Goal: Information Seeking & Learning: Check status

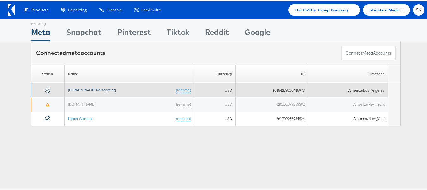
click at [103, 90] on link "[DOMAIN_NAME] Retargeting" at bounding box center [92, 88] width 48 height 5
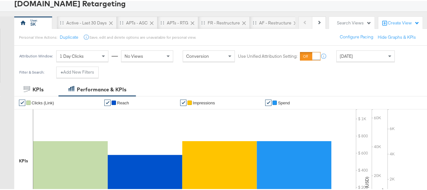
scroll to position [95, 0]
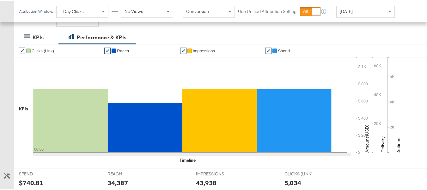
click at [358, 12] on div "Today" at bounding box center [366, 10] width 58 height 11
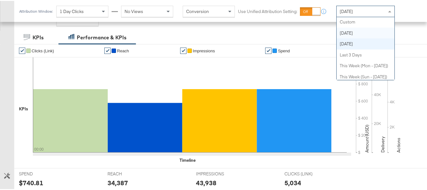
scroll to position [0, 0]
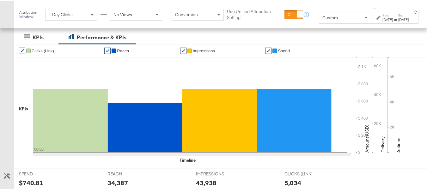
click at [383, 20] on div "Sep 5th 2025" at bounding box center [388, 18] width 10 height 5
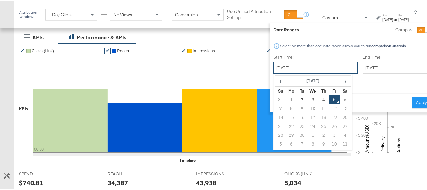
click at [292, 67] on input "September 5th 2025" at bounding box center [316, 66] width 84 height 11
click at [286, 97] on td "1" at bounding box center [291, 98] width 11 height 9
type input "September 1st 2025"
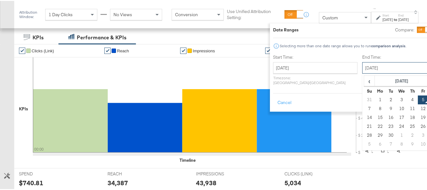
click at [371, 68] on input "September 5th 2025" at bounding box center [396, 66] width 66 height 11
click at [408, 97] on td "4" at bounding box center [413, 98] width 11 height 9
type input "September 4th 2025"
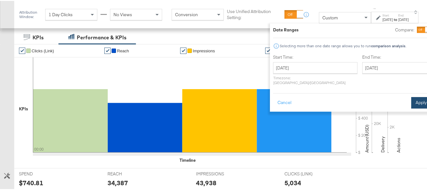
click at [414, 97] on button "Apply" at bounding box center [422, 101] width 20 height 11
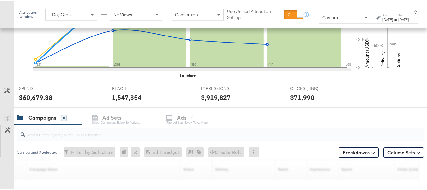
scroll to position [221, 0]
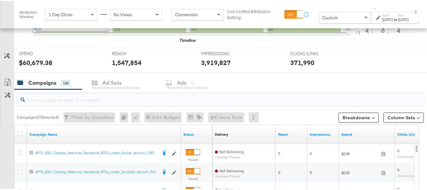
click at [86, 96] on input "search" at bounding box center [206, 96] width 363 height 12
paste input "APTS_B2C_Display_National_Facebook_RTG_Leads_SocialDisplay_Retargeting_Diamond_…"
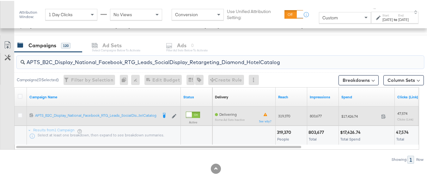
scroll to position [259, 0]
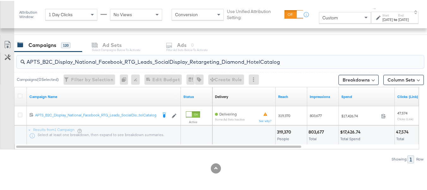
click at [114, 60] on input "APTS_B2C_Display_National_Facebook_RTG_Leads_SocialDisplay_Retargeting_Diamond_…" at bounding box center [206, 58] width 363 height 12
paste input "alwayson_Retargeting_DARE24_DiamondPlatinum"
click at [147, 59] on input "APTS_B2C_Display_National_Facebook_RTG_Leads_SocialDisplay_alwayson_Retargeting…" at bounding box center [206, 58] width 363 height 12
paste input "FR_B2C_Display_National_Facebook_RTG_Leads_SocialDisplay_alwayson_Retargeting_FR"
click at [115, 60] on input "FR_B2C_Display_National_Facebook_RTG_Leads_SocialDisplay_alwayson_Retargeting_F…" at bounding box center [206, 58] width 363 height 12
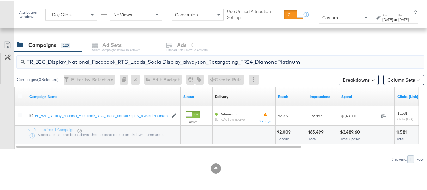
paste input "AF_B2C_Display_National_Facebook_RTG_Leads_SocialDisplay_alwayson_Retargeting_AF"
click at [109, 61] on input "AF_B2C_Display_National_Facebook_RTG_Leads_SocialDisplay_alwayson_Retargeting_A…" at bounding box center [206, 58] width 363 height 12
paste input "HL_B2C_Display_National_Facebook_RTG_Leads_SocialDisplay_alwayson_Retargeting_A…"
click at [96, 60] on input "AHL_B2C_Display_National_Facebook_RTG_Leads_SocialDisplay_alwayson_Retargeting_…" at bounding box center [206, 58] width 363 height 12
paste input "PTS_B2C_Display_National_Facebook_PRO_Traffic_SocialDisplay_alwayson_ASC_DARE24…"
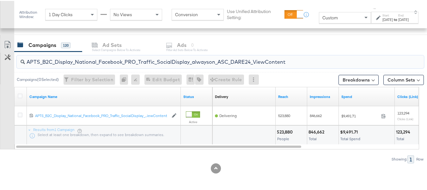
click at [94, 63] on input "APTS_B2C_Display_National_Facebook_PRO_Traffic_SocialDisplay_alwayson_ASC_DARE2…" at bounding box center [206, 58] width 363 height 12
paste input "Leads_SocialDisplay_alwayson_ASC_DARE24_Purchase"
click at [134, 60] on input "APTS_B2C_Display_National_Facebook_PRO_Leads_SocialDisplay_alwayson_ASC_DARE24_…" at bounding box center [206, 58] width 363 height 12
paste input "F_B2C_Display_National_Facebook_PRO_Traffic_SocialDisplay_alwayson_ASC_AF24_Vie…"
click at [101, 59] on input "AF_B2C_Display_National_Facebook_PRO_Traffic_SocialDisplay_alwayson_ASC_AF24_Vi…" at bounding box center [206, 58] width 363 height 12
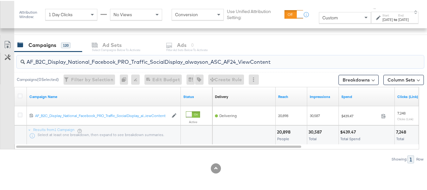
paste input "FR_B2C_Display_National_Facebook_PRO_Traffic_SocialDisplay_alwayson_ASC_FR"
click at [113, 61] on input "FR_B2C_Display_National_Facebook_PRO_Traffic_SocialDisplay_alwayson_ASC_FR24_Vi…" at bounding box center [206, 58] width 363 height 12
paste input "AHL_B2C_Display_National_Facebook_PRO_Traffic_SocialDisplay_alwayson_ASC_AHL"
type input "AHL_B2C_Display_National_Facebook_PRO_Traffic_SocialDisplay_alwayson_ASC_AHL24_…"
click at [340, 165] on div at bounding box center [216, 167] width 432 height 10
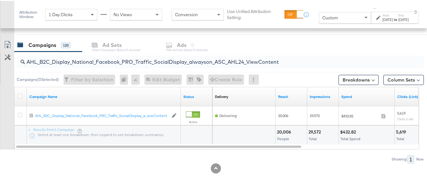
scroll to position [0, 0]
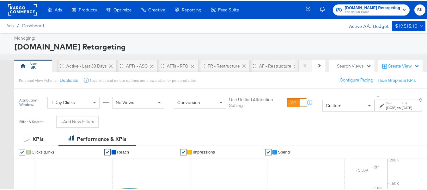
click at [369, 6] on span "[DOMAIN_NAME] Retargeting" at bounding box center [372, 7] width 55 height 7
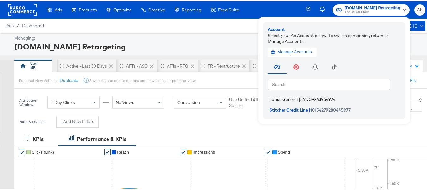
click at [287, 96] on span "Lands General" at bounding box center [284, 98] width 28 height 5
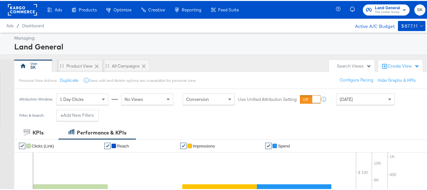
click at [365, 96] on div "[DATE]" at bounding box center [366, 98] width 58 height 11
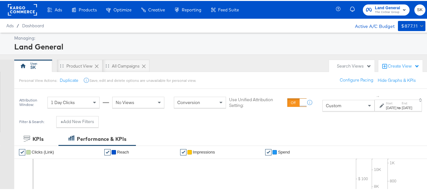
click at [386, 104] on div "Sep 5th 2025" at bounding box center [391, 106] width 10 height 5
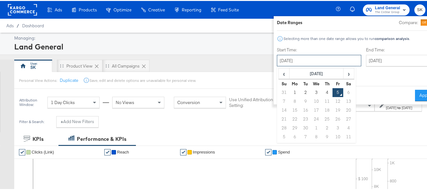
click at [306, 65] on input "September 5th 2025" at bounding box center [319, 59] width 84 height 11
click at [290, 87] on td "1" at bounding box center [295, 91] width 11 height 9
type input "September 1st 2025"
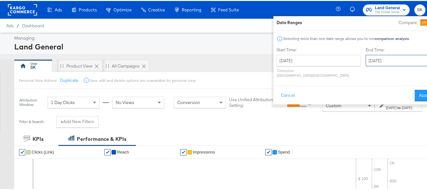
click at [374, 64] on input "September 5th 2025" at bounding box center [399, 59] width 66 height 11
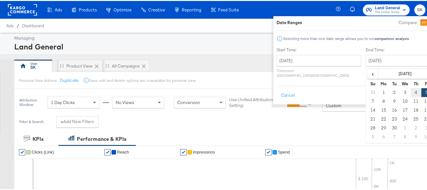
click at [411, 90] on td "4" at bounding box center [416, 91] width 11 height 9
type input "September 4th 2025"
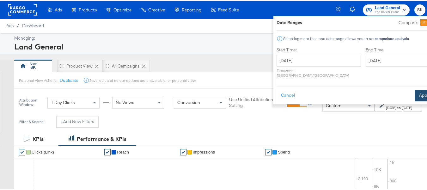
click at [415, 94] on button "Apply" at bounding box center [425, 94] width 20 height 11
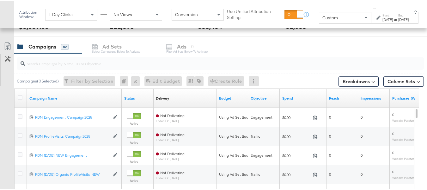
scroll to position [246, 0]
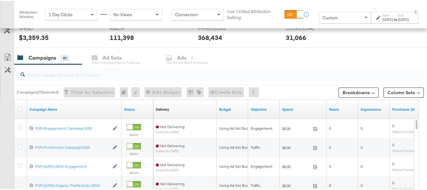
click at [55, 70] on input "search" at bounding box center [206, 71] width 363 height 12
paste input "B2C_LAND_KC_RT_Sig_24"
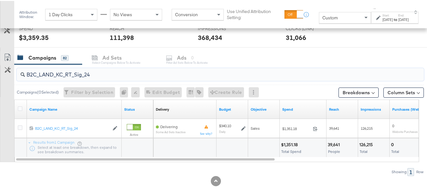
click at [68, 72] on input "B2C_LAND_KC_RT_Sig_24" at bounding box center [206, 71] width 363 height 12
paste input "B_Ecommerce_KC_Retargeting_LW&LOA_Traffic"
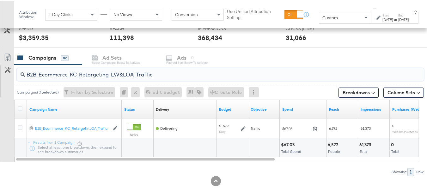
click at [92, 72] on input "B2B_Ecommerce_KC_Retargeting_LW&LOA_Traffic" at bounding box center [206, 71] width 363 height 12
paste input "KC_Retargeting_Prospects & Clients_Conversions"
click at [80, 72] on input "B2B_KC_Retargeting_Prospects & Clients_Conversions" at bounding box center [206, 71] width 363 height 12
paste input "C_LAND_KC_Pros_Sig"
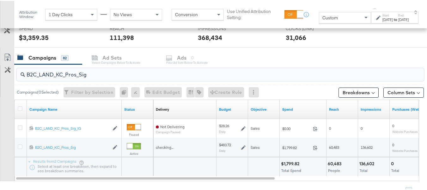
type input "B2C_LAND_KC_Pros_Sig"
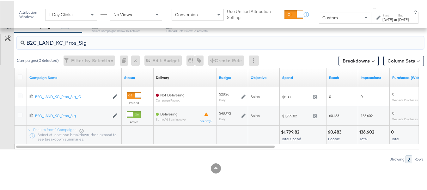
scroll to position [0, 0]
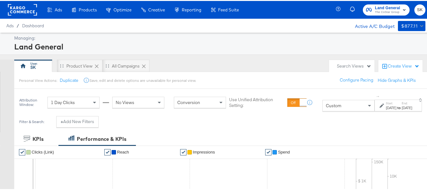
click at [19, 3] on rect at bounding box center [22, 8] width 29 height 11
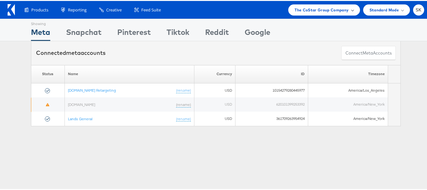
click at [314, 9] on span "The CoStar Group Company" at bounding box center [322, 9] width 54 height 7
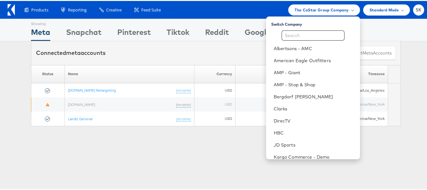
click at [0, 108] on div "Please Wait Loading Accounts .... Status Name Currency ID Timezone [DOMAIN_NAME…" at bounding box center [216, 94] width 432 height 61
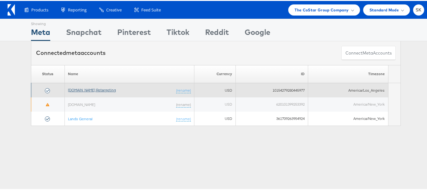
click at [89, 91] on link "[DOMAIN_NAME] Retargeting" at bounding box center [92, 88] width 48 height 5
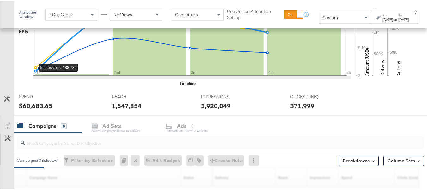
scroll to position [221, 0]
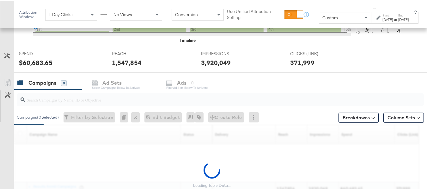
click at [39, 97] on input "search" at bounding box center [206, 96] width 363 height 12
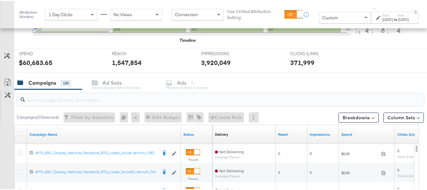
click at [54, 97] on input "search" at bounding box center [206, 96] width 363 height 12
paste input "APTS_B2C_Display_National_Facebook_RTG_Leads_SocialDisplay_Retargeting_Diamond_…"
type input "APTS_B2C_Display_National_Facebook_RTG_Leads_SocialDisplay_Retargeting_Diamond_…"
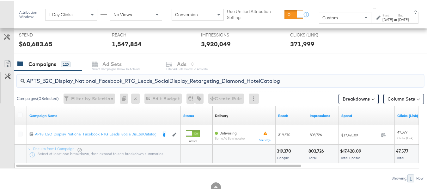
scroll to position [259, 0]
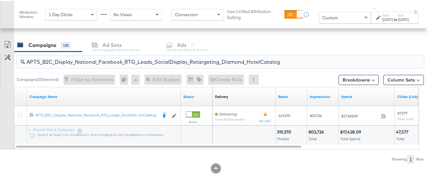
click at [223, 60] on input "APTS_B2C_Display_National_Facebook_RTG_Leads_SocialDisplay_Retargeting_Diamond_…" at bounding box center [206, 58] width 363 height 12
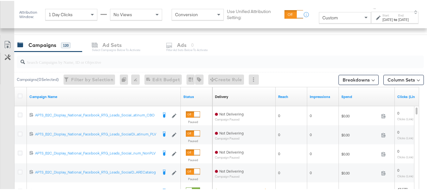
click at [2, 117] on div "Customize KPIs Export as CSV" at bounding box center [7, 149] width 14 height 225
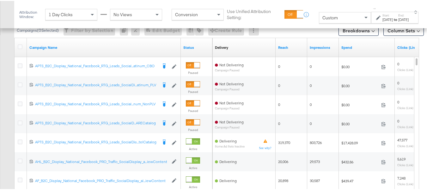
scroll to position [0, 0]
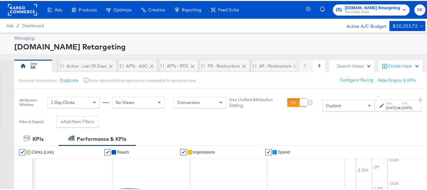
click at [22, 8] on rect at bounding box center [22, 8] width 29 height 11
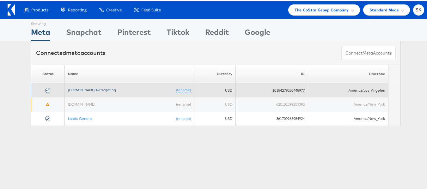
click at [85, 88] on link "[DOMAIN_NAME] Retargeting" at bounding box center [92, 88] width 48 height 5
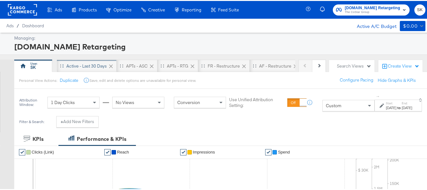
click at [79, 65] on div "Active - Last 30 Days" at bounding box center [86, 65] width 40 height 6
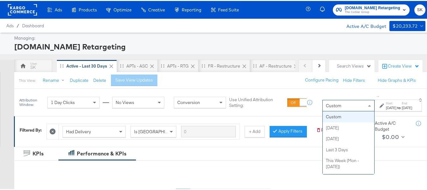
click at [326, 108] on div "Custom" at bounding box center [349, 104] width 52 height 11
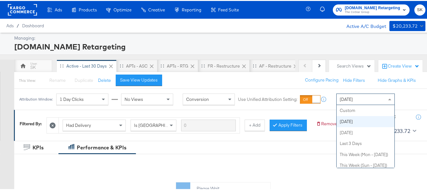
click at [362, 95] on div "Today" at bounding box center [366, 98] width 58 height 11
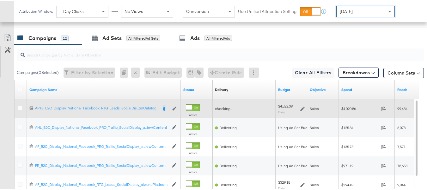
scroll to position [264, 0]
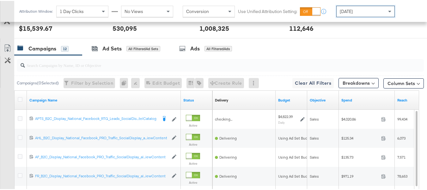
click at [72, 71] on div at bounding box center [221, 64] width 408 height 13
paste input "APTS_B2C_Display_National_Facebook_RTG_Leads_SocialDisplay_Retargeting_Diamond_…"
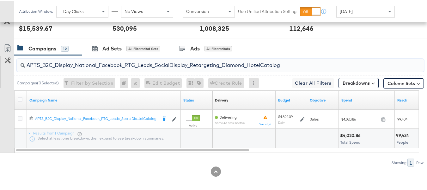
click at [85, 68] on input "APTS_B2C_Display_National_Facebook_RTG_Leads_SocialDisplay_Retargeting_Diamond_…" at bounding box center [206, 61] width 363 height 12
paste input "alwayson_Retargeting_DARE24_DiamondPlatinum"
click at [75, 68] on input "APTS_B2C_Display_National_Facebook_RTG_Leads_SocialDisplay_alwayson_Retargeting…" at bounding box center [206, 61] width 363 height 12
paste input "FR_B2C_Display_National_Facebook_RTG_Leads_SocialDisplay_alwayson_Retargeting_FR"
click at [88, 68] on input "FR_B2C_Display_National_Facebook_RTG_Leads_SocialDisplay_alwayson_Retargeting_F…" at bounding box center [206, 61] width 363 height 12
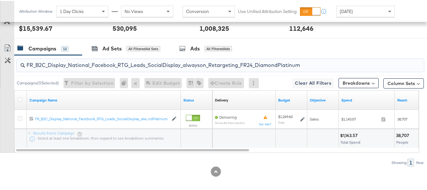
paste input "AF_B2C_Display_National_Facebook_RTG_Leads_SocialDisplay_alwayson_Retargeting_AF"
type input "AF_B2C_Display_National_Facebook_RTG_Leads_SocialDisplay_alwayson_Retargeting_A…"
click at [85, 54] on div "Ad Sets All Filtered Ad Sets" at bounding box center [126, 48] width 88 height 14
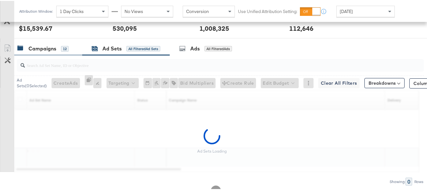
click at [59, 51] on div "Campaigns 12" at bounding box center [42, 47] width 51 height 7
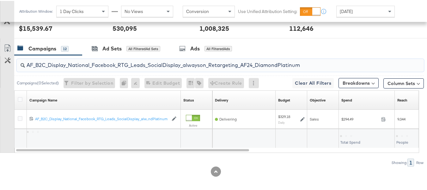
click at [68, 68] on input "AF_B2C_Display_National_Facebook_RTG_Leads_SocialDisplay_alwayson_Retargeting_A…" at bounding box center [206, 61] width 363 height 12
paste input "HL_B2C_Display_National_Facebook_RTG_Leads_SocialDisplay_alwayson_Retargeting_A…"
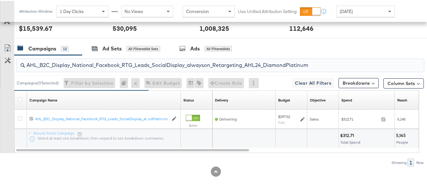
click at [83, 68] on input "AHL_B2C_Display_National_Facebook_RTG_Leads_SocialDisplay_alwayson_Retargeting_…" at bounding box center [206, 61] width 363 height 12
paste input "PTS_B2C_Display_National_Facebook_PRO_Traffic_SocialDisplay_alwayson_ASC_DARE24…"
type input "APTS_B2C_Display_National_Facebook_PRO_Traffic_SocialDisplay_alwayson_ASC_DARE2…"
click at [22, 101] on icon at bounding box center [20, 98] width 5 height 5
click at [0, 0] on input "checkbox" at bounding box center [0, 0] width 0 height 0
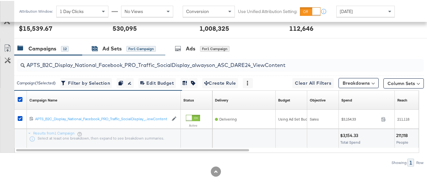
click at [112, 51] on div "Ad Sets" at bounding box center [112, 47] width 19 height 7
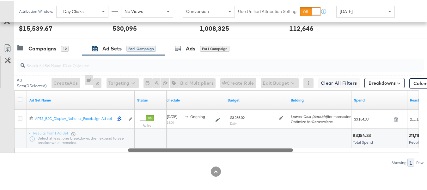
drag, startPoint x: 133, startPoint y: 160, endPoint x: 10, endPoint y: 144, distance: 124.1
click at [10, 144] on div "Customize KPIs Export as CSV Ad Set Name Status Schedule Budget Bidding Spend R…" at bounding box center [212, 120] width 424 height 62
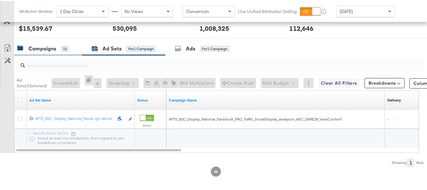
click at [35, 54] on div "Campaigns 12" at bounding box center [48, 48] width 68 height 14
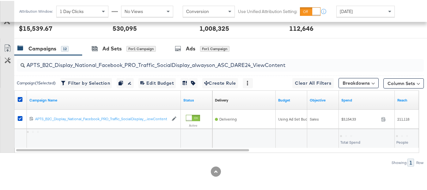
click at [17, 105] on div at bounding box center [21, 98] width 12 height 11
click at [22, 101] on icon at bounding box center [20, 98] width 5 height 5
click at [0, 0] on input "checkbox" at bounding box center [0, 0] width 0 height 0
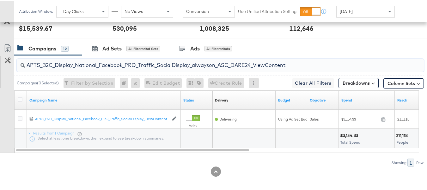
click at [91, 68] on input "APTS_B2C_Display_National_Facebook_PRO_Traffic_SocialDisplay_alwayson_ASC_DARE2…" at bounding box center [206, 61] width 363 height 12
paste input "Leads_SocialDisplay_alwayson_ASC_DARE24_Purchase"
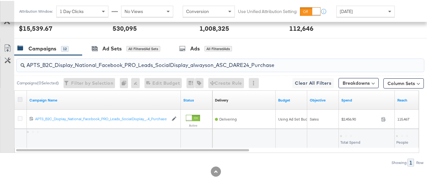
type input "APTS_B2C_Display_National_Facebook_PRO_Leads_SocialDisplay_alwayson_ASC_DARE24_…"
click at [18, 101] on icon at bounding box center [20, 98] width 5 height 5
click at [0, 0] on input "checkbox" at bounding box center [0, 0] width 0 height 0
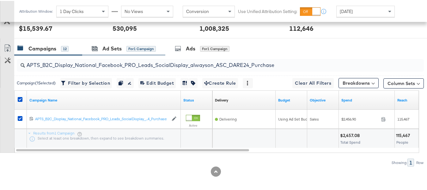
click at [130, 50] on div "Ad Sets for 1 Campaign" at bounding box center [123, 48] width 83 height 14
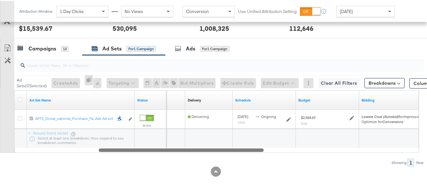
drag, startPoint x: 183, startPoint y: 160, endPoint x: 68, endPoint y: 154, distance: 115.0
click at [71, 152] on div "Ad Set Name Status Campaign Name Delivery Sorting Unavailable Schedule Budget B…" at bounding box center [216, 120] width 405 height 62
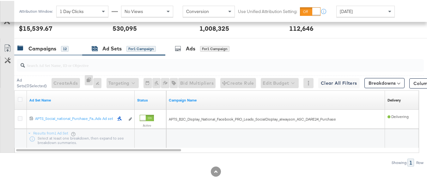
click at [51, 51] on div "Campaigns" at bounding box center [42, 47] width 28 height 7
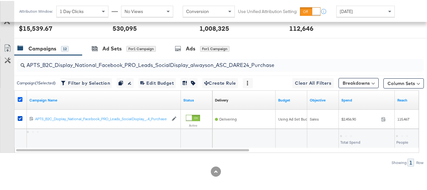
click at [21, 101] on icon at bounding box center [20, 98] width 5 height 5
click at [0, 0] on input "checkbox" at bounding box center [0, 0] width 0 height 0
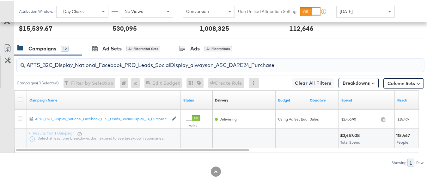
click at [65, 67] on input "APTS_B2C_Display_National_Facebook_PRO_Leads_SocialDisplay_alwayson_ASC_DARE24_…" at bounding box center [206, 61] width 363 height 12
paste input "F_B2C_Display_National_Facebook_PRO_Traffic_SocialDisplay_alwayson_ASC_AF24_Vie…"
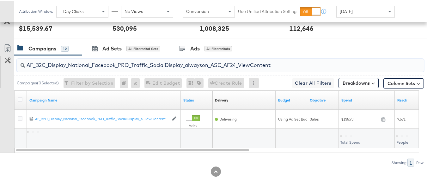
type input "AF_B2C_Display_National_Facebook_PRO_Traffic_SocialDisplay_alwayson_ASC_AF24_Vi…"
click at [21, 102] on div at bounding box center [21, 99] width 7 height 6
click at [20, 101] on icon at bounding box center [20, 98] width 5 height 5
click at [0, 0] on input "checkbox" at bounding box center [0, 0] width 0 height 0
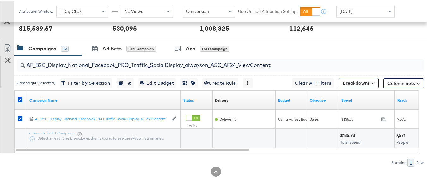
click at [117, 37] on div "SPEND SPEND $15,539.67 REACH REACH 530,095 IMPRESSIONS IMPRESSIONS 1,008,325 CL…" at bounding box center [223, 25] width 418 height 25
click at [114, 51] on div "Ad Sets" at bounding box center [112, 47] width 19 height 7
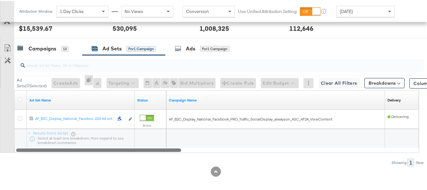
drag, startPoint x: 167, startPoint y: 164, endPoint x: 55, endPoint y: 173, distance: 112.4
click at [56, 165] on div "Ad Sets ( 0 Selected) Create Ads At least one ad set must be selected 0 Rename …" at bounding box center [212, 109] width 424 height 111
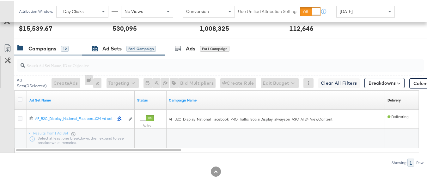
click at [49, 51] on div "Campaigns" at bounding box center [42, 47] width 28 height 7
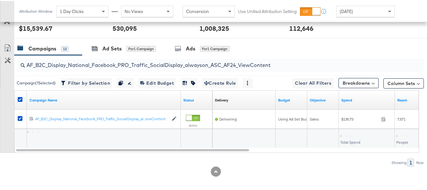
drag, startPoint x: 21, startPoint y: 106, endPoint x: 24, endPoint y: 94, distance: 13.0
click at [21, 101] on icon at bounding box center [20, 98] width 5 height 5
click at [0, 0] on input "checkbox" at bounding box center [0, 0] width 0 height 0
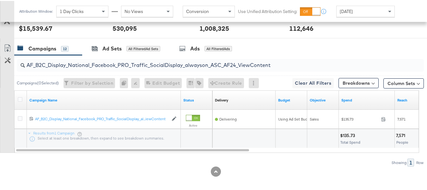
click at [89, 68] on input "AF_B2C_Display_National_Facebook_PRO_Traffic_SocialDisplay_alwayson_ASC_AF24_Vi…" at bounding box center [206, 61] width 363 height 12
paste input "FR_B2C_Display_National_Facebook_PRO_Traffic_SocialDisplay_alwayson_ASC_FR"
type input "FR_B2C_Display_National_Facebook_PRO_Traffic_SocialDisplay_alwayson_ASC_FR24_Vi…"
click at [23, 102] on div at bounding box center [21, 99] width 7 height 6
click at [22, 102] on div at bounding box center [21, 99] width 7 height 6
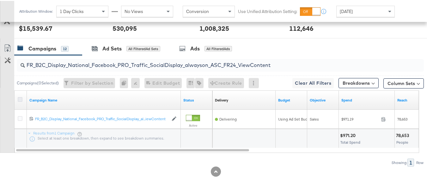
click at [22, 101] on icon at bounding box center [20, 98] width 5 height 5
click at [0, 0] on input "checkbox" at bounding box center [0, 0] width 0 height 0
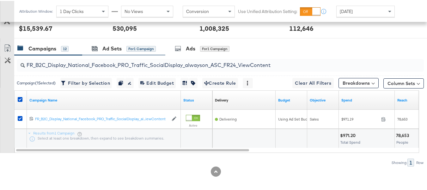
click at [96, 51] on div "Ad Sets for 1 Campaign" at bounding box center [123, 48] width 83 height 14
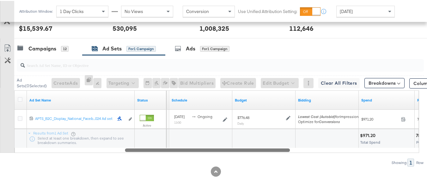
drag, startPoint x: 218, startPoint y: 161, endPoint x: 15, endPoint y: 127, distance: 206.1
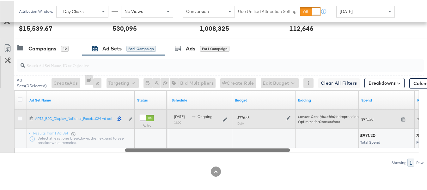
click at [13, 152] on div "Customize KPIs Export as CSV Ad Set Name Status Delivery Sorting Unavailable Sc…" at bounding box center [212, 120] width 424 height 62
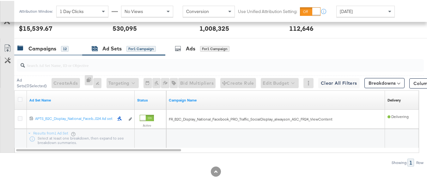
click at [41, 51] on div "Campaigns" at bounding box center [42, 47] width 28 height 7
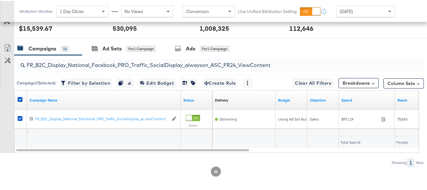
click at [16, 105] on div at bounding box center [21, 98] width 12 height 11
click at [20, 101] on icon at bounding box center [20, 98] width 5 height 5
click at [0, 0] on input "checkbox" at bounding box center [0, 0] width 0 height 0
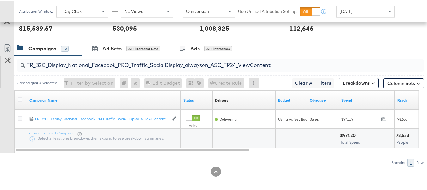
click at [20, 105] on div at bounding box center [21, 98] width 12 height 11
click at [20, 101] on icon at bounding box center [20, 98] width 5 height 5
click at [0, 0] on input "checkbox" at bounding box center [0, 0] width 0 height 0
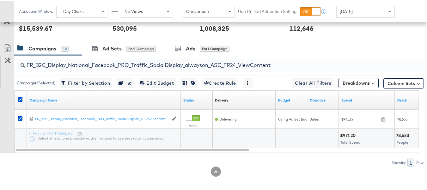
click at [102, 66] on input "FR_B2C_Display_National_Facebook_PRO_Traffic_SocialDisplay_alwayson_ASC_FR24_Vi…" at bounding box center [206, 61] width 363 height 12
click at [104, 51] on div "Ad Sets" at bounding box center [112, 47] width 19 height 7
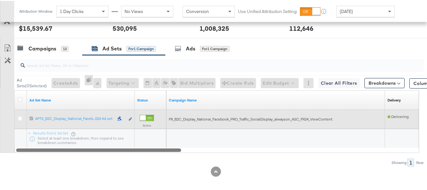
drag, startPoint x: 160, startPoint y: 156, endPoint x: 29, endPoint y: 125, distance: 134.6
click at [30, 152] on div "Ad Set Name Status Campaign Name Delivery Sorting Unavailable 12021336956902061…" at bounding box center [216, 120] width 405 height 62
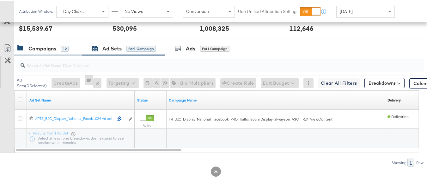
click at [41, 54] on div "Campaigns 12" at bounding box center [48, 48] width 68 height 14
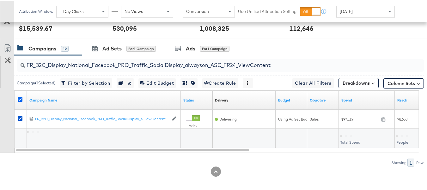
click at [18, 101] on icon at bounding box center [20, 98] width 5 height 5
click at [0, 0] on input "checkbox" at bounding box center [0, 0] width 0 height 0
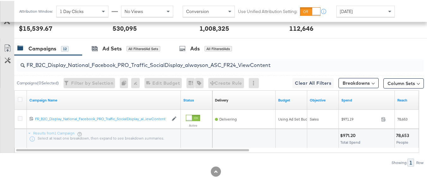
click at [77, 68] on input "FR_B2C_Display_National_Facebook_PRO_Traffic_SocialDisplay_alwayson_ASC_FR24_Vi…" at bounding box center [206, 61] width 363 height 12
paste input "AHL_B2C_Display_National_Facebook_PRO_Traffic_SocialDisplay_alwayson_ASC_AHL"
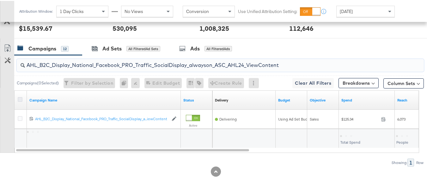
type input "AHL_B2C_Display_National_Facebook_PRO_Traffic_SocialDisplay_alwayson_ASC_AHL24_…"
click at [18, 101] on icon at bounding box center [20, 98] width 5 height 5
click at [0, 0] on input "checkbox" at bounding box center [0, 0] width 0 height 0
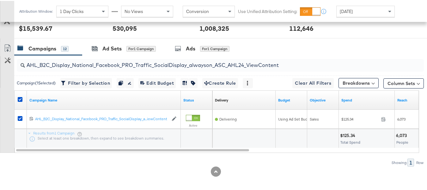
click at [151, 37] on div "SPEND SPEND $15,539.67 REACH REACH 530,095 IMPRESSIONS IMPRESSIONS 1,008,325 CL…" at bounding box center [223, 25] width 418 height 25
click at [136, 51] on div "for 1 Campaign" at bounding box center [141, 48] width 29 height 6
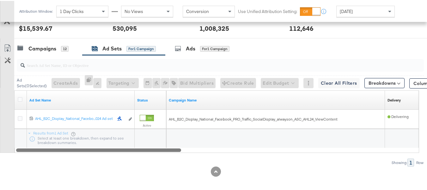
drag, startPoint x: 171, startPoint y: 158, endPoint x: 59, endPoint y: 159, distance: 111.4
click at [60, 151] on div at bounding box center [98, 148] width 165 height 5
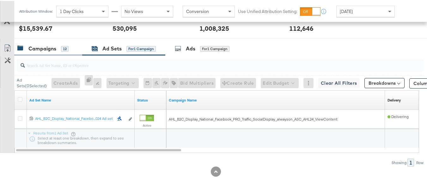
click at [60, 54] on div "Campaigns 12" at bounding box center [48, 48] width 68 height 14
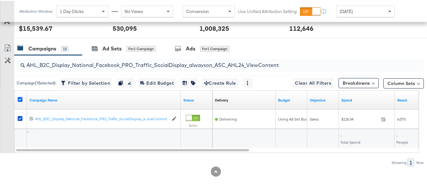
click at [19, 101] on icon at bounding box center [20, 98] width 5 height 5
click at [0, 0] on input "checkbox" at bounding box center [0, 0] width 0 height 0
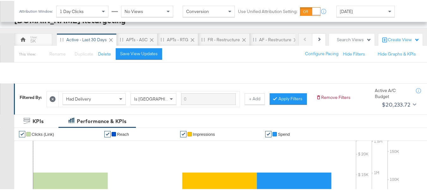
scroll to position [0, 0]
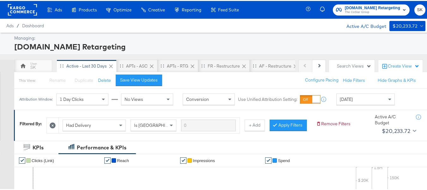
click at [358, 9] on span "The CoStar Group" at bounding box center [372, 11] width 55 height 5
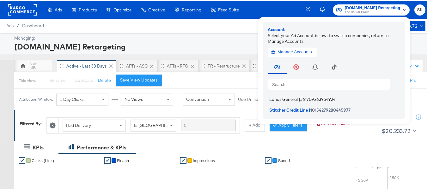
click at [279, 95] on li "Lands General | 361709263954924" at bounding box center [336, 98] width 136 height 9
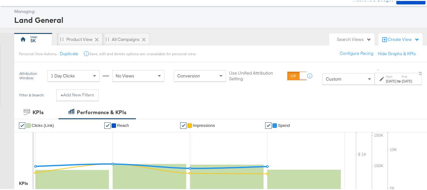
scroll to position [63, 0]
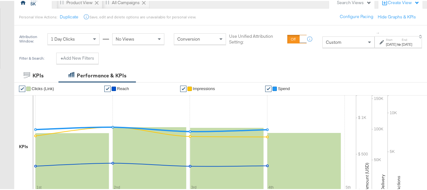
click at [326, 44] on span "Custom" at bounding box center [334, 41] width 16 height 6
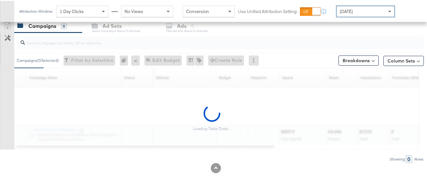
scroll to position [240, 0]
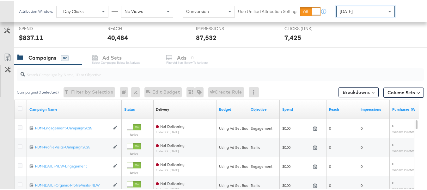
click at [54, 76] on input "search" at bounding box center [206, 71] width 363 height 12
paste input "B2C_LAND_KC_RT_Sig_24"
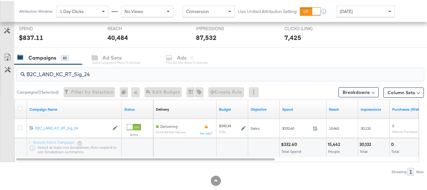
click at [91, 73] on input "B2C_LAND_KC_RT_Sig_24" at bounding box center [206, 71] width 363 height 12
paste input "B_Ecommerce_KC_Retargeting_LW&LOA_Traffic"
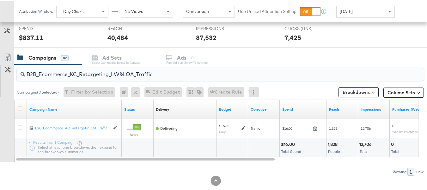
click at [83, 77] on input "B2B_Ecommerce_KC_Retargeting_LW&LOA_Traffic" at bounding box center [206, 71] width 363 height 12
click at [86, 74] on input "B2B_Ecommerce_KC_Retargeting_LW&LOA_Traffic" at bounding box center [206, 71] width 363 height 12
paste input "KC_Retargeting_Prospects & Clients_Conversions"
click at [85, 70] on input "B2B_KC_Retargeting_Prospects & Clients_Conversions" at bounding box center [206, 71] width 363 height 12
paste input "C_LAND_KC_Pros_Sig"
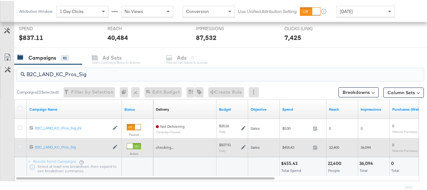
type input "B2C_LAND_KC_Pros_Sig"
click at [18, 145] on icon at bounding box center [20, 145] width 5 height 5
click at [0, 0] on input "checkbox" at bounding box center [0, 0] width 0 height 0
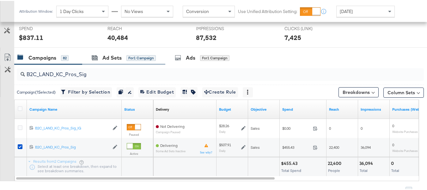
click at [126, 61] on div "Ad Sets for 1 Campaign" at bounding box center [123, 57] width 83 height 14
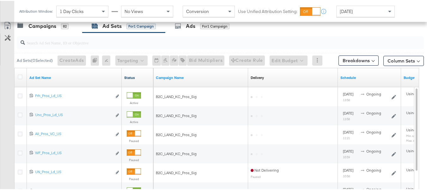
click at [125, 75] on link "Status" at bounding box center [137, 76] width 27 height 5
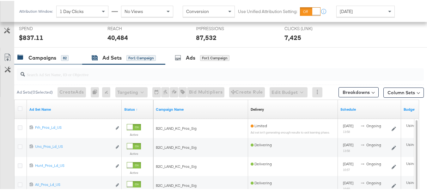
click at [40, 58] on div "Campaigns" at bounding box center [42, 56] width 28 height 7
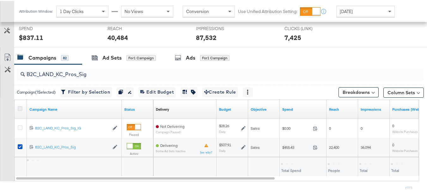
click at [19, 109] on icon at bounding box center [20, 107] width 5 height 5
click at [0, 0] on input "checkbox" at bounding box center [0, 0] width 0 height 0
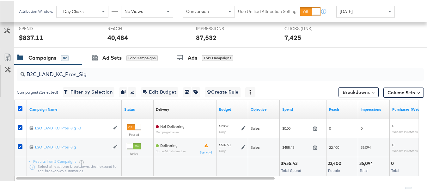
click at [19, 109] on icon at bounding box center [20, 107] width 5 height 5
click at [0, 0] on input "checkbox" at bounding box center [0, 0] width 0 height 0
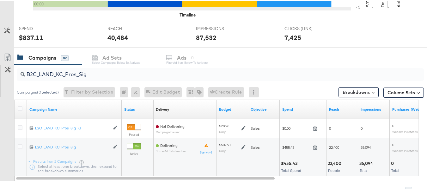
scroll to position [0, 0]
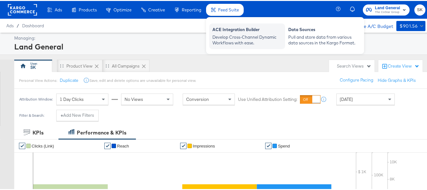
click at [231, 38] on div "Develop Cross-Channel Dynamic Workflows with ease." at bounding box center [248, 39] width 70 height 12
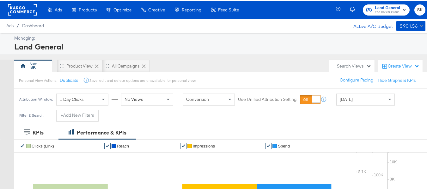
click at [16, 9] on rect at bounding box center [22, 8] width 29 height 11
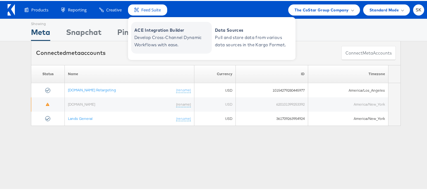
click at [151, 32] on span "ACE Integration Builder" at bounding box center [172, 29] width 76 height 7
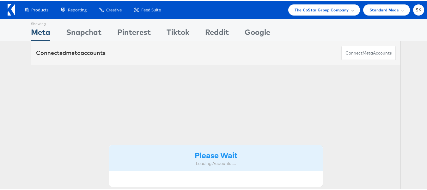
click at [320, 6] on span "The CoStar Group Company" at bounding box center [322, 9] width 54 height 7
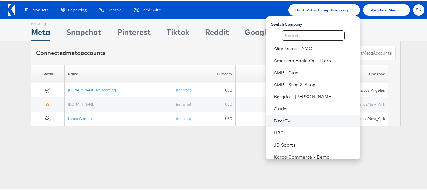
click at [277, 115] on li "DirecTV" at bounding box center [313, 120] width 94 height 12
click at [127, 131] on div "Showing Meta Showing [GEOGRAPHIC_DATA] Showing Pinterest Showing Tiktok Showing…" at bounding box center [216, 176] width 432 height 316
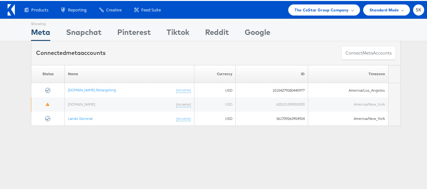
click at [301, 18] on div "Showing Meta Showing [GEOGRAPHIC_DATA] Showing Pinterest Showing Tiktok Showing…" at bounding box center [216, 29] width 432 height 22
click at [301, 12] on span "The CoStar Group Company" at bounding box center [322, 9] width 54 height 7
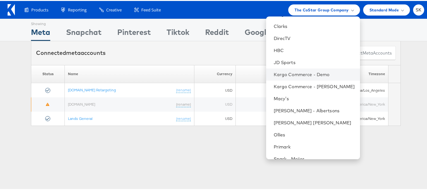
scroll to position [71, 0]
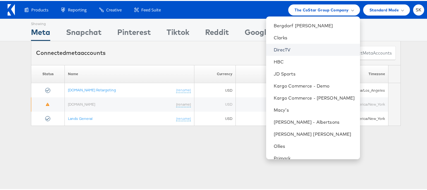
click at [283, 49] on link "DirecTV" at bounding box center [314, 49] width 81 height 6
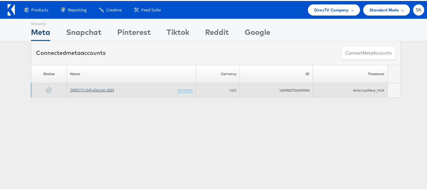
click at [105, 90] on link "DIRECTV SAT+Device 2023" at bounding box center [92, 88] width 44 height 5
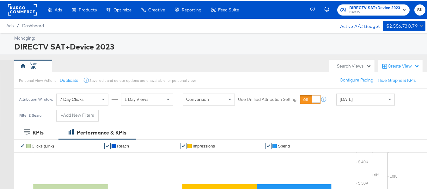
scroll to position [127, 0]
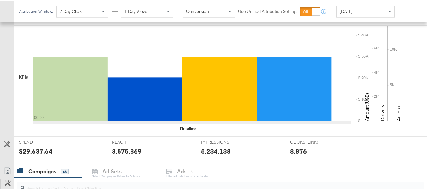
click at [353, 11] on span "[DATE]" at bounding box center [346, 11] width 13 height 6
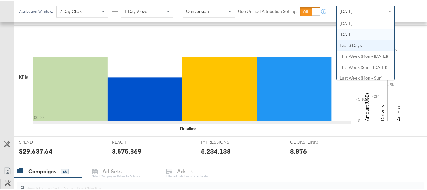
scroll to position [0, 0]
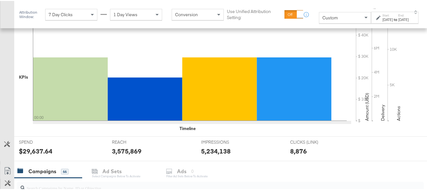
click at [383, 17] on div "[DATE]" at bounding box center [388, 18] width 10 height 5
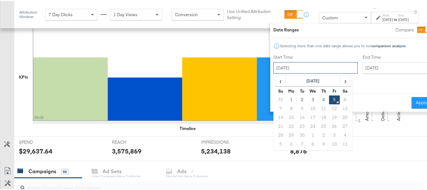
click at [297, 63] on input "[DATE]" at bounding box center [316, 66] width 84 height 11
click at [296, 82] on th "[DATE]" at bounding box center [313, 80] width 54 height 11
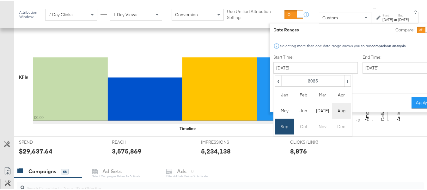
click at [332, 111] on td "Aug" at bounding box center [341, 110] width 19 height 16
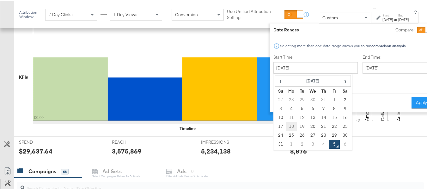
click at [286, 125] on td "18" at bounding box center [291, 125] width 11 height 9
type input "[DATE]"
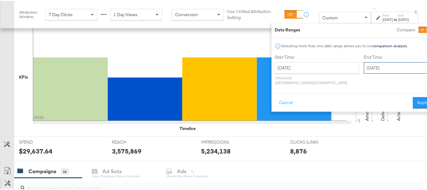
click at [372, 68] on input "[DATE]" at bounding box center [397, 66] width 66 height 11
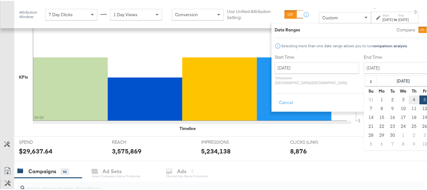
click at [409, 98] on td "4" at bounding box center [414, 98] width 11 height 9
type input "[DATE]"
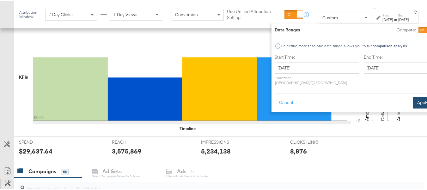
click at [413, 96] on button "Apply" at bounding box center [423, 101] width 20 height 11
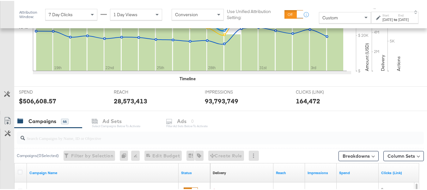
scroll to position [215, 0]
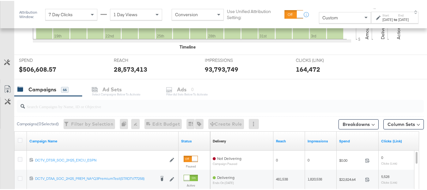
click at [29, 101] on input "search" at bounding box center [206, 102] width 363 height 12
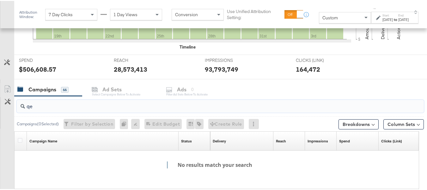
type input "q"
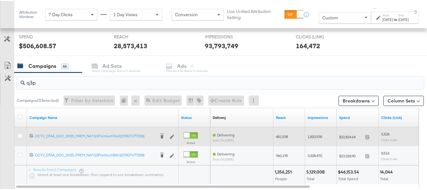
scroll to position [278, 0]
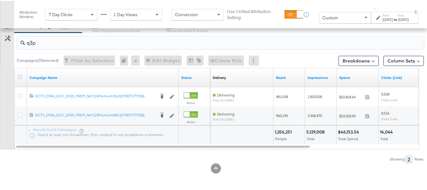
type input "q3p"
click at [21, 75] on icon at bounding box center [20, 75] width 5 height 5
click at [0, 0] on input "checkbox" at bounding box center [0, 0] width 0 height 0
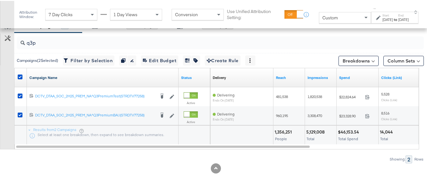
click at [58, 79] on link "Campaign Name" at bounding box center [102, 76] width 147 height 5
click at [58, 75] on link "Campaign Name ↓" at bounding box center [102, 76] width 147 height 5
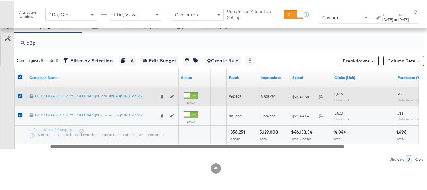
drag, startPoint x: 273, startPoint y: 146, endPoint x: 299, endPoint y: 105, distance: 48.5
click at [310, 145] on div at bounding box center [197, 144] width 294 height 5
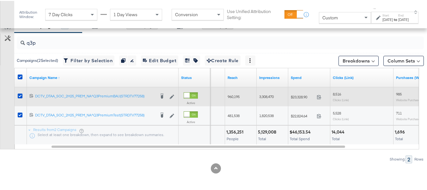
click at [302, 95] on span "$23,328.90" at bounding box center [302, 95] width 23 height 5
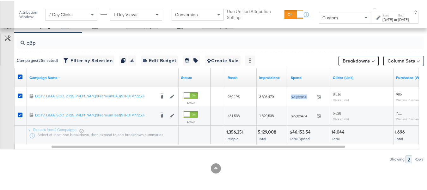
copy div "$23,328.90"
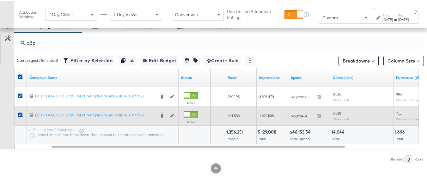
click at [294, 113] on span "$22,824.64" at bounding box center [302, 114] width 23 height 5
copy div "$22,824.64"
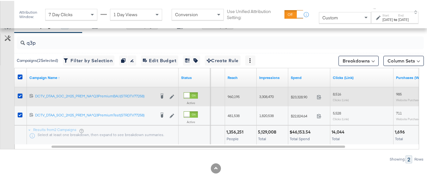
click at [236, 94] on span "960,195" at bounding box center [234, 95] width 12 height 5
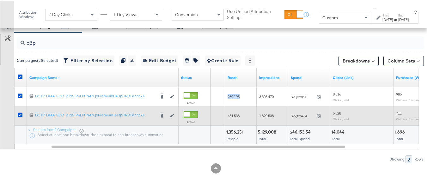
copy span "960,195"
click at [225, 112] on div "Delivering ends on October 31st 2025" at bounding box center [193, 115] width 63 height 14
click at [230, 113] on span "481,538" at bounding box center [234, 114] width 12 height 5
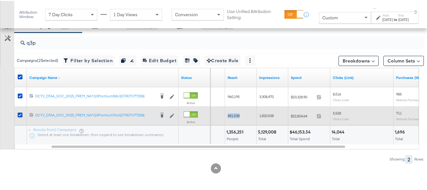
click at [230, 113] on span "481,538" at bounding box center [234, 114] width 12 height 5
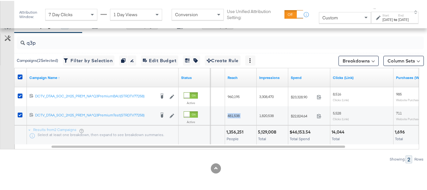
copy span "481,538"
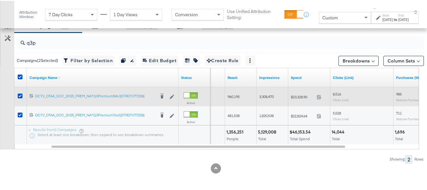
click at [270, 97] on span "3,308,470" at bounding box center [266, 95] width 15 height 5
click at [270, 96] on span "3,308,470" at bounding box center [266, 95] width 15 height 5
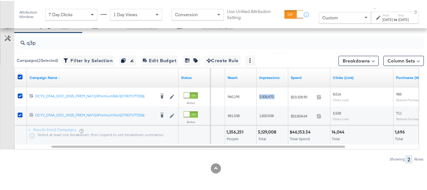
copy span "3,308,470"
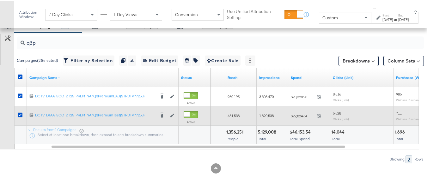
click at [267, 114] on span "1,820,538" at bounding box center [266, 114] width 15 height 5
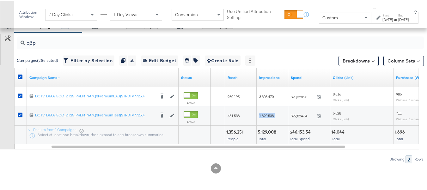
copy span "1,820,538"
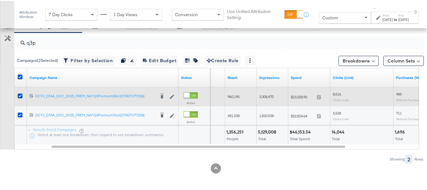
click at [338, 91] on span "8,516" at bounding box center [337, 92] width 8 height 5
copy span "8,516"
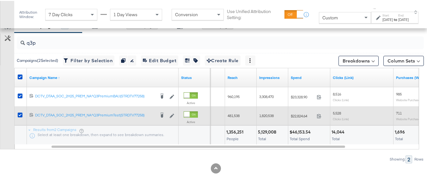
click at [336, 112] on span "5,528" at bounding box center [337, 111] width 8 height 5
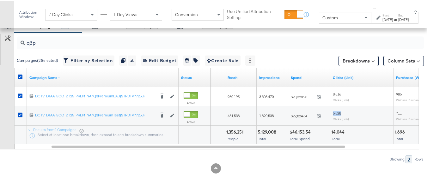
copy span "5,528"
click at [302, 131] on div "$46,153.54" at bounding box center [301, 131] width 23 height 6
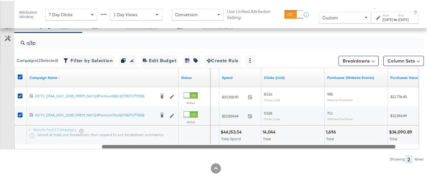
drag, startPoint x: 307, startPoint y: 146, endPoint x: 361, endPoint y: 148, distance: 54.2
click at [361, 149] on div "q3p Campaigns ( 2 Selected) Filter by Selection Filter 2 campaigns Duplicate 2 …" at bounding box center [212, 97] width 424 height 130
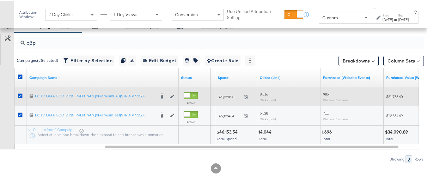
click at [328, 94] on span "985" at bounding box center [326, 92] width 6 height 5
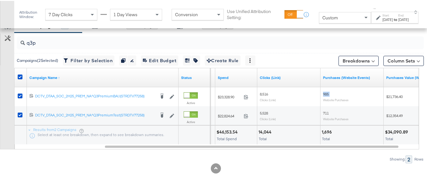
copy span "985"
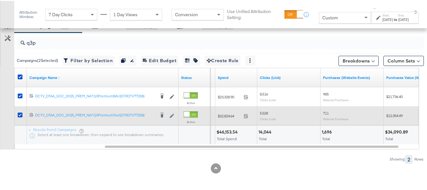
click at [322, 114] on div "711 Website Purchases" at bounding box center [352, 114] width 63 height 15
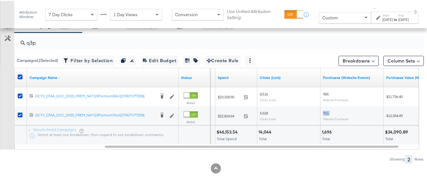
copy span "711"
click at [319, 54] on div "Campaigns ( 2 Selected) Filter by Selection Filter 2 campaigns Duplicate 2 camp…" at bounding box center [219, 59] width 410 height 15
click at [383, 16] on div "Aug 18th 2025" at bounding box center [388, 18] width 10 height 5
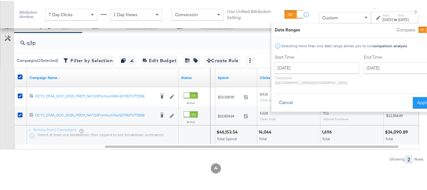
click at [275, 96] on button "Cancel" at bounding box center [286, 101] width 23 height 11
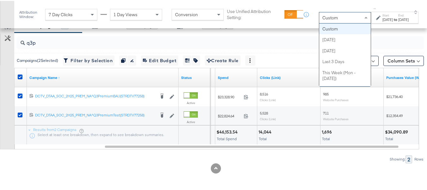
click at [320, 22] on div "Custom Custom Today Yesterday Last 3 Days This Week (Mon - Today) This Week (Su…" at bounding box center [345, 16] width 52 height 11
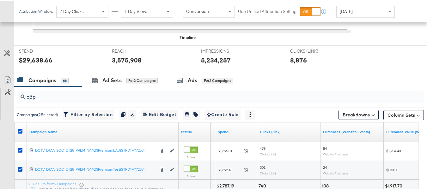
scroll to position [271, 0]
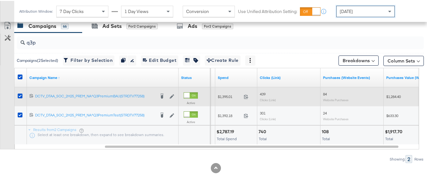
click at [226, 94] on span "$1,395.01" at bounding box center [229, 95] width 23 height 5
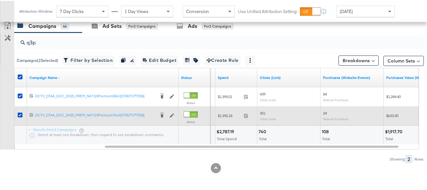
click at [220, 115] on span "$1,392.18" at bounding box center [229, 114] width 23 height 5
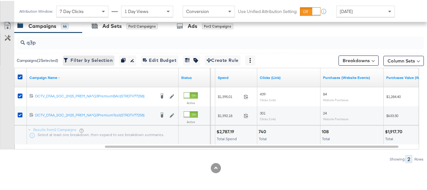
drag, startPoint x: 142, startPoint y: 148, endPoint x: 104, endPoint y: 62, distance: 94.1
click at [141, 148] on div "q3p Campaigns ( 2 Selected) Filter by Selection Filter 2 campaigns Duplicate 2 …" at bounding box center [212, 97] width 424 height 130
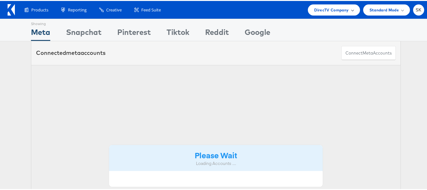
click at [342, 13] on div "DirecTV Company" at bounding box center [334, 8] width 52 height 11
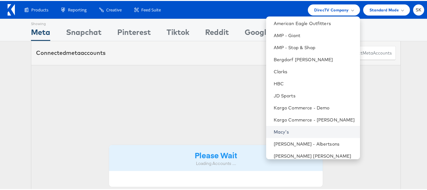
scroll to position [103, 0]
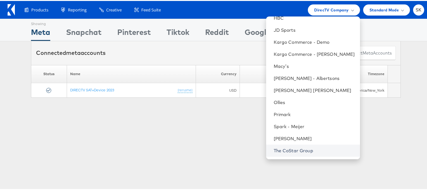
click at [287, 147] on link "The CoStar Group" at bounding box center [314, 149] width 81 height 6
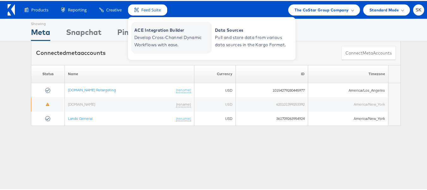
click at [158, 36] on span "Develop Cross-Channel Dynamic Workflows with ease." at bounding box center [172, 40] width 76 height 15
